Goal: Task Accomplishment & Management: Complete application form

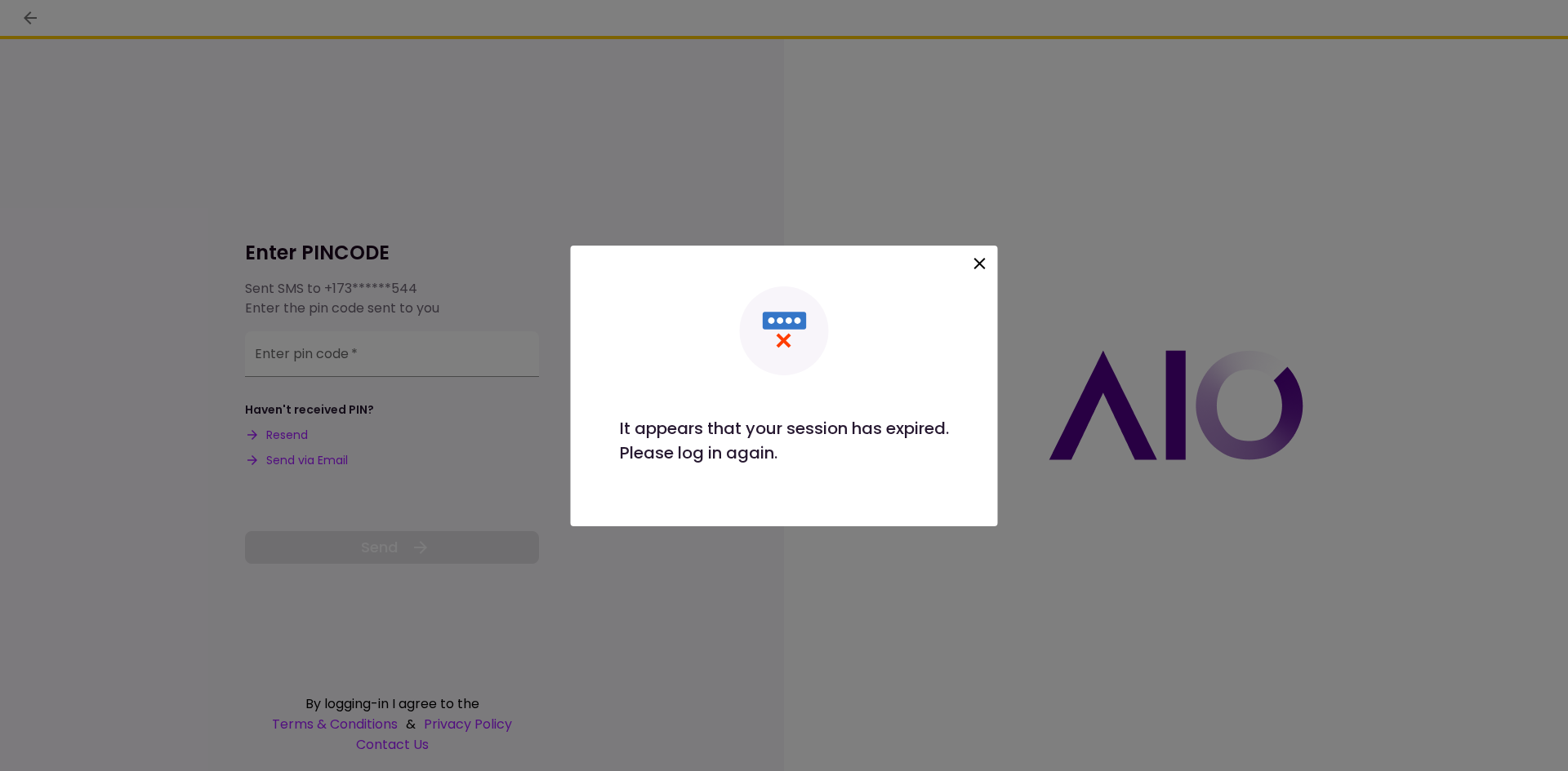
click at [969, 270] on div at bounding box center [980, 266] width 28 height 34
click at [982, 264] on icon at bounding box center [980, 264] width 12 height 12
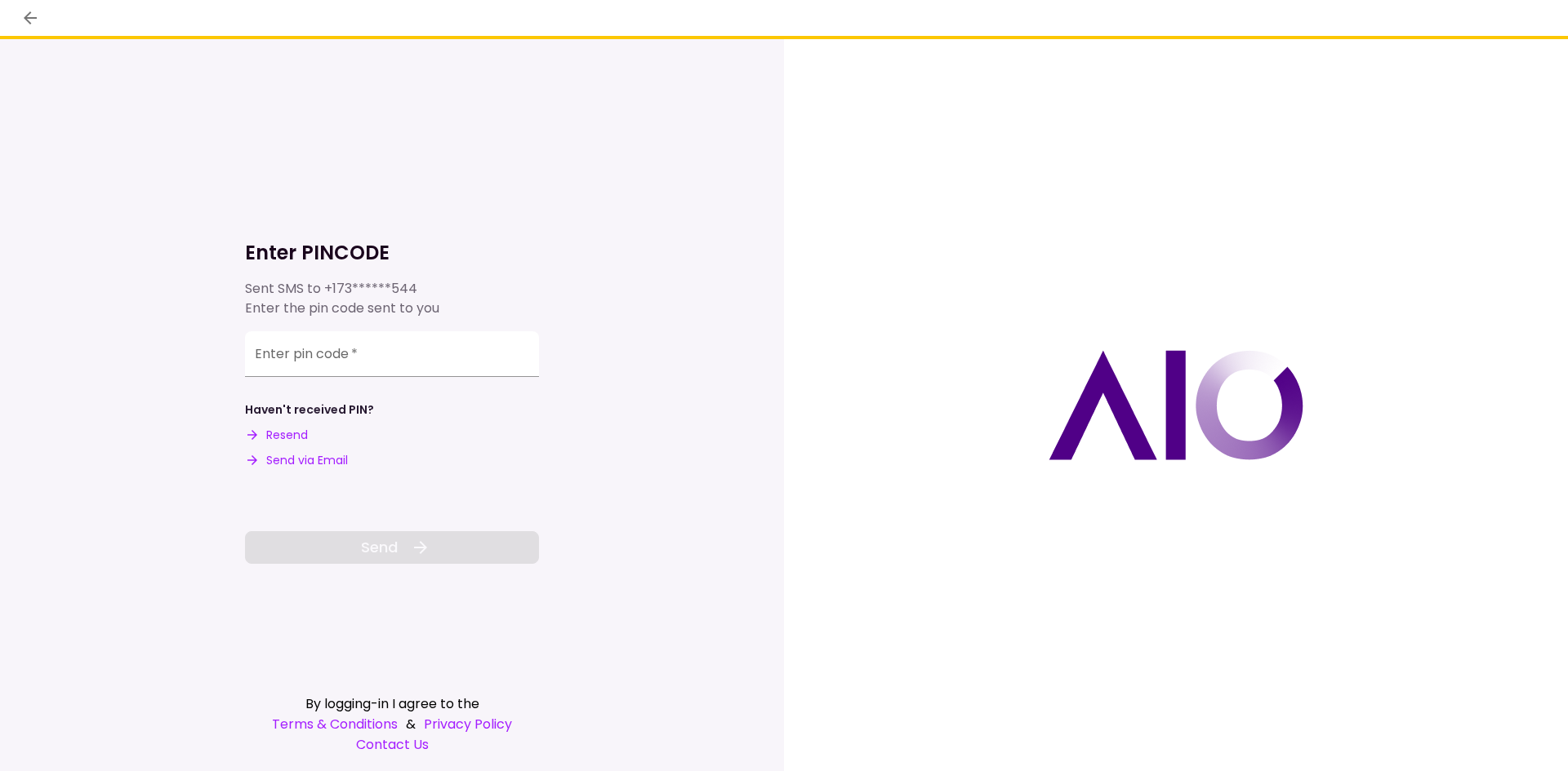
click at [318, 465] on button "Send via Email" at bounding box center [296, 461] width 103 height 17
click at [292, 359] on input "Enter pin code   *" at bounding box center [392, 351] width 294 height 45
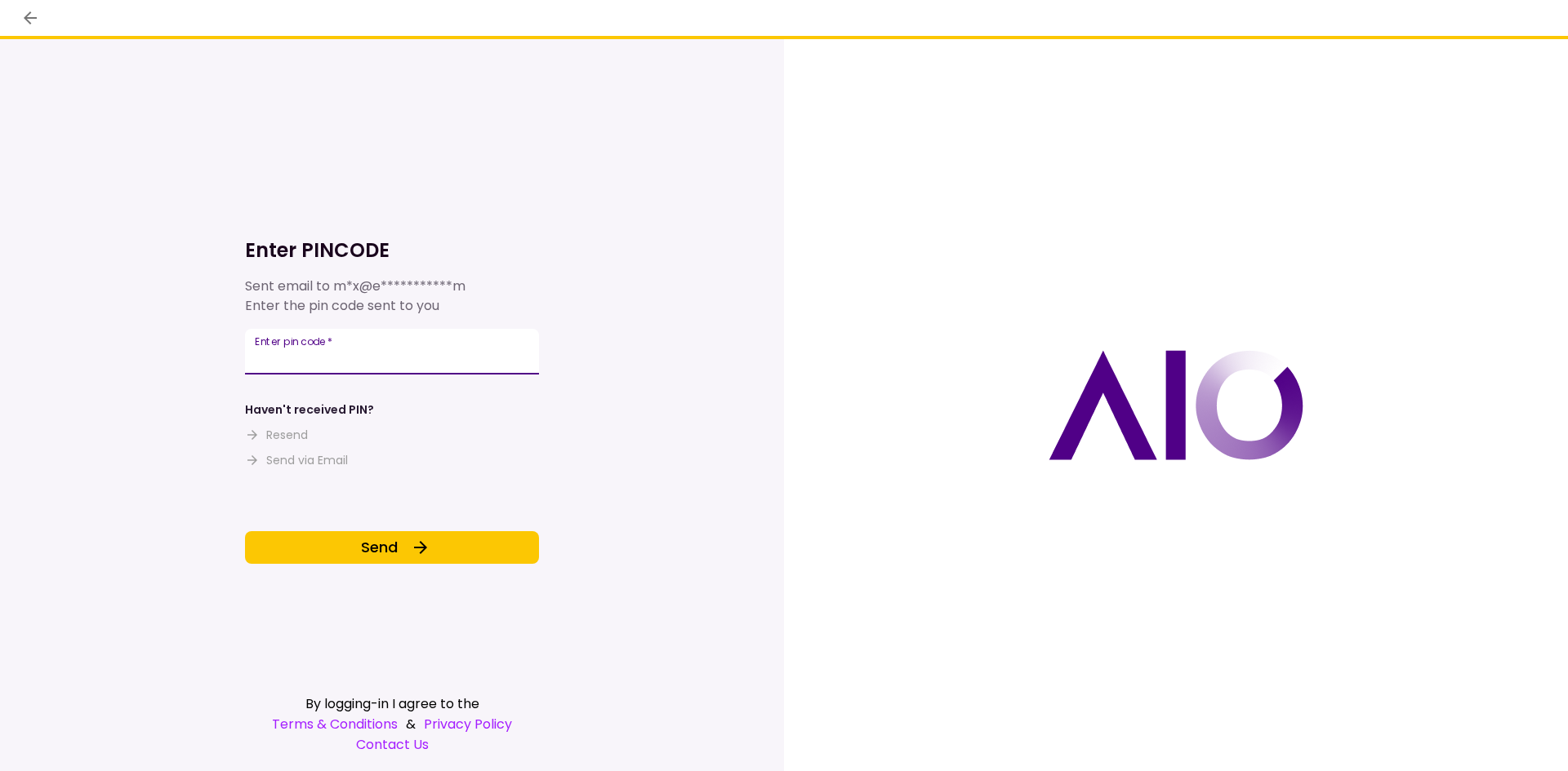
type input "******"
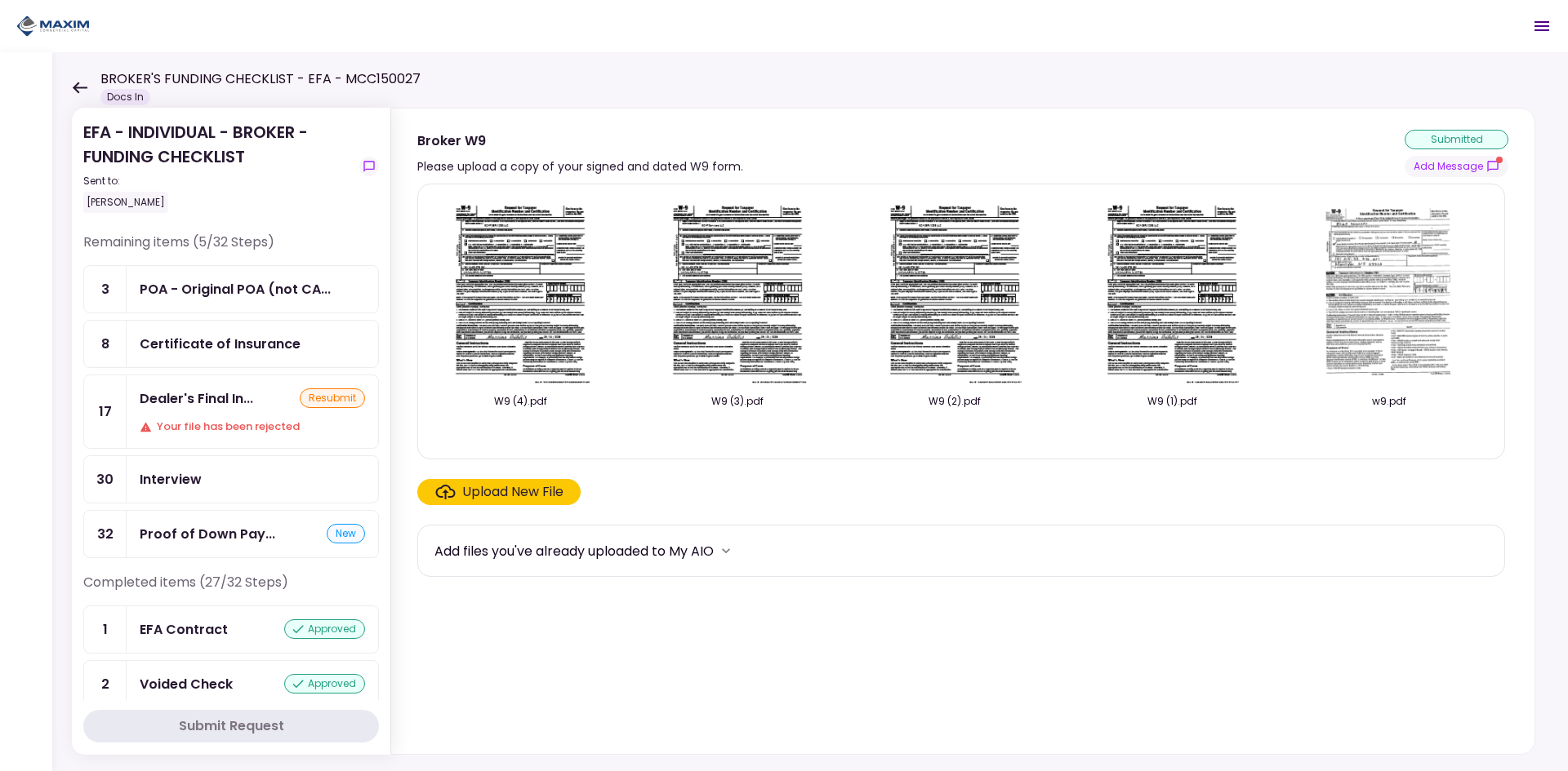
click at [233, 405] on div "Dealer's Final In..." at bounding box center [197, 398] width 114 height 20
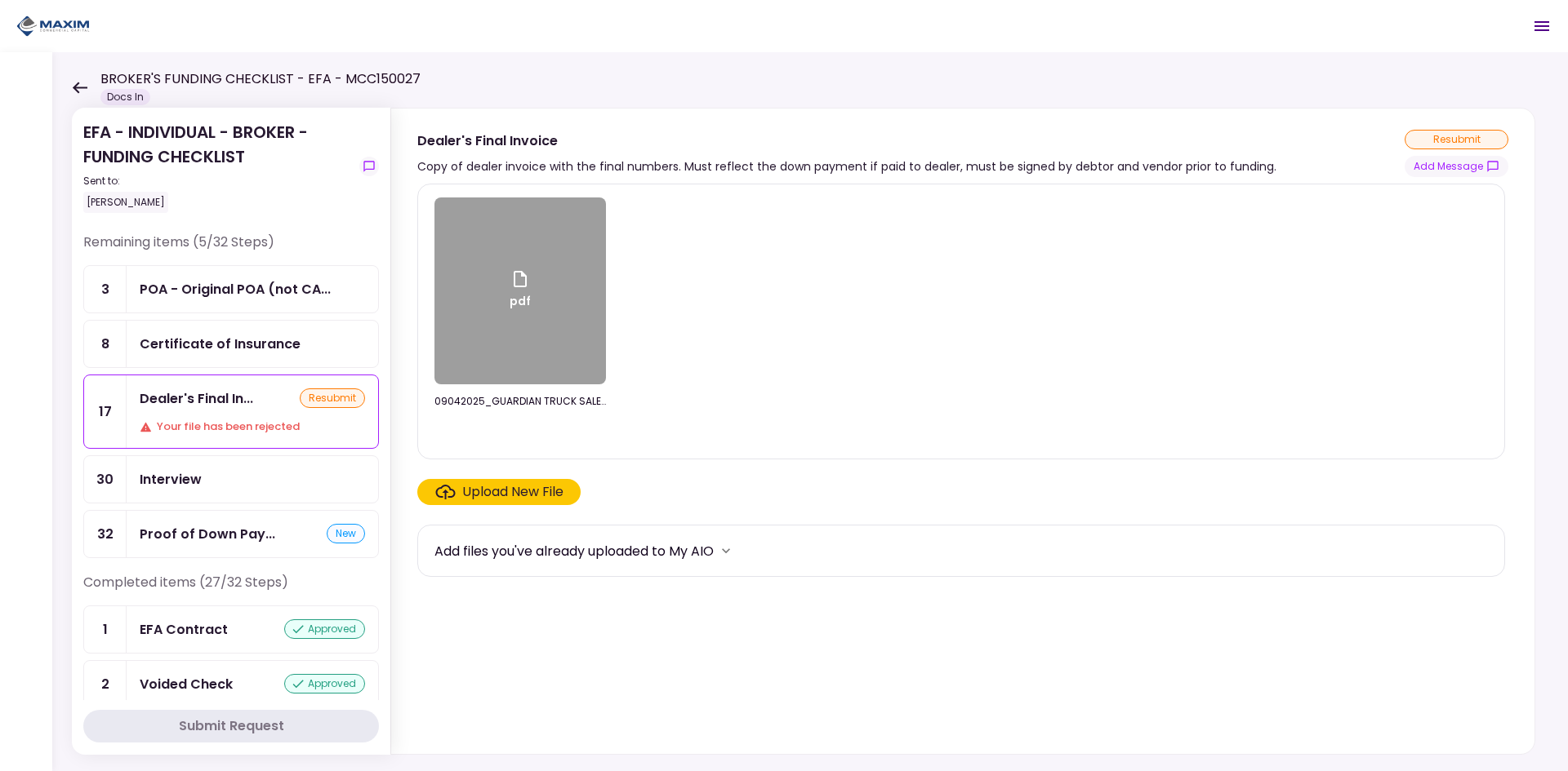
click at [487, 492] on div "Upload New File" at bounding box center [512, 492] width 101 height 19
click at [0, 0] on input "Upload New File" at bounding box center [0, 0] width 0 height 0
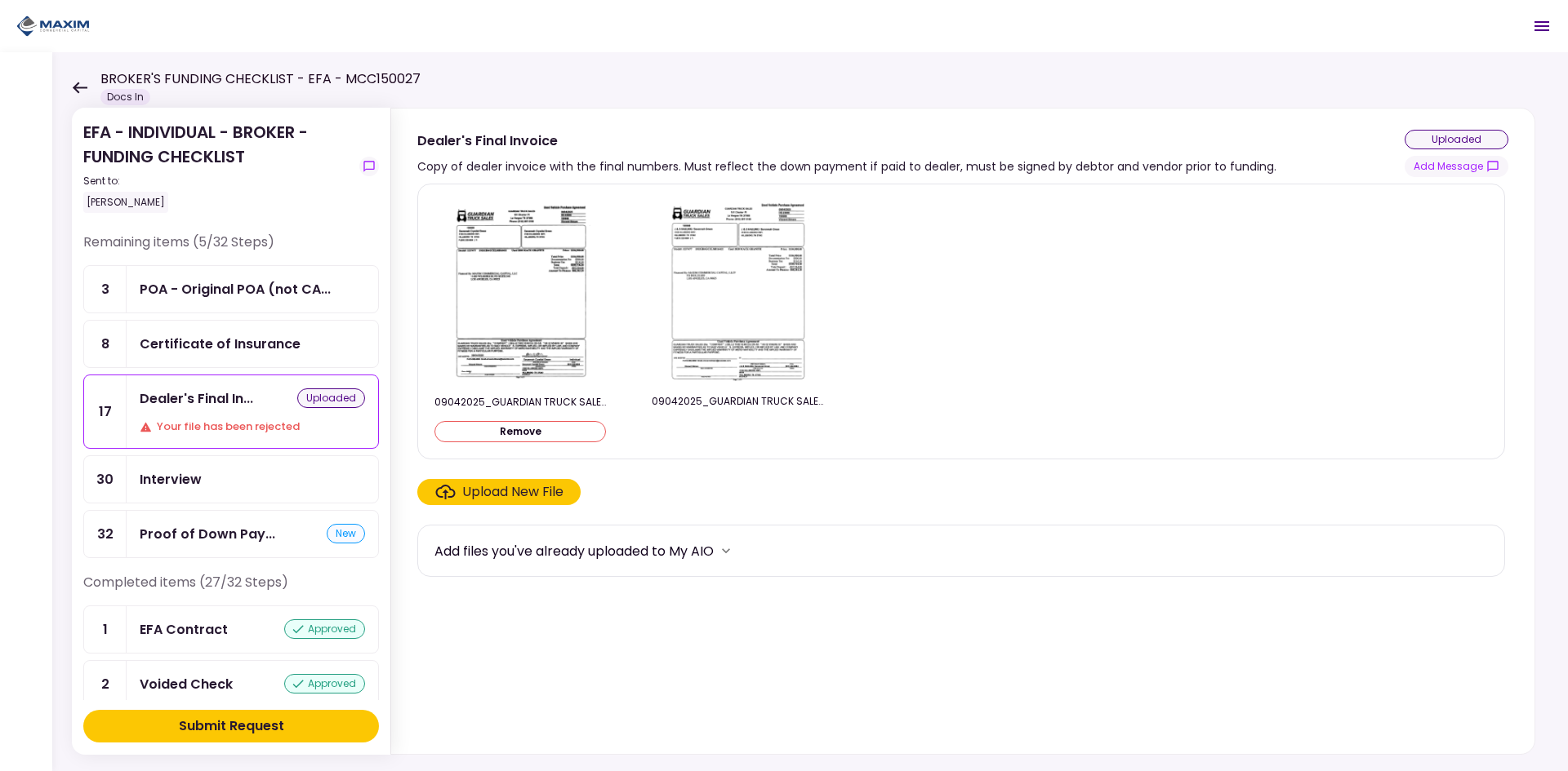
click at [207, 729] on div "Submit Request" at bounding box center [230, 726] width 105 height 19
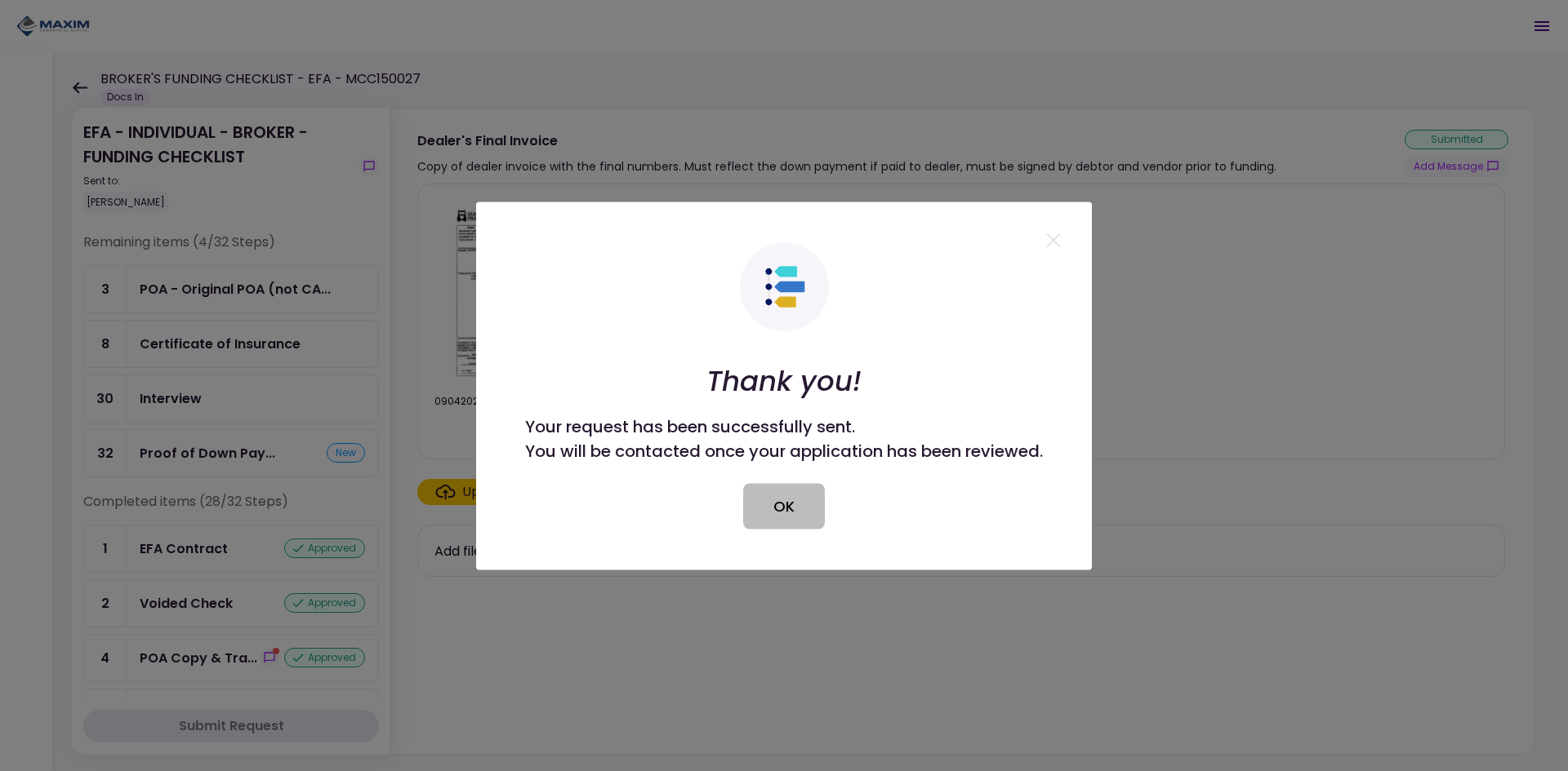
click at [791, 500] on button "OK" at bounding box center [783, 505] width 82 height 45
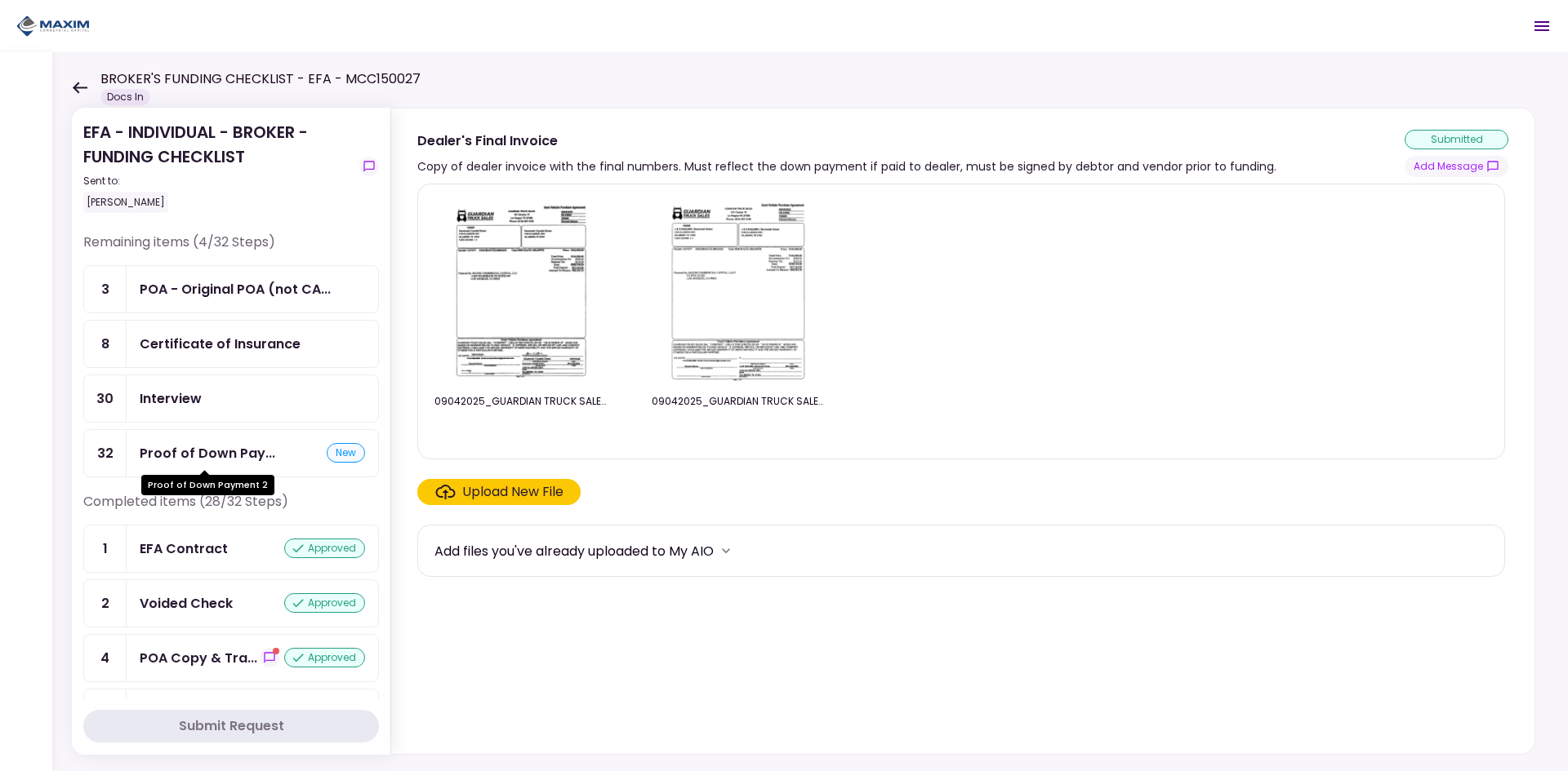
click at [207, 456] on div "Proof of Down Pay..." at bounding box center [207, 453] width 136 height 20
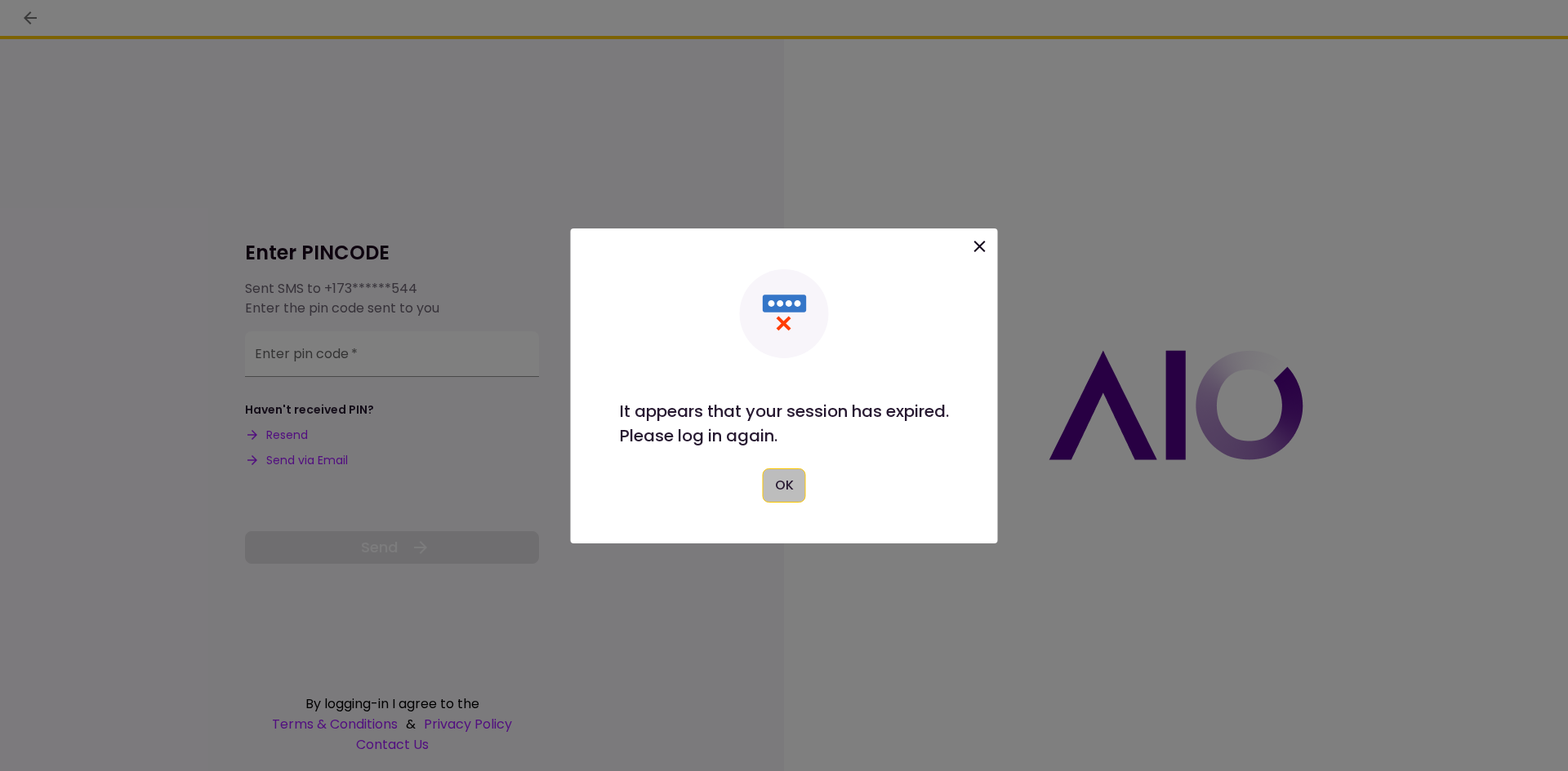
click at [767, 486] on button "OK" at bounding box center [784, 486] width 43 height 35
